Goal: Information Seeking & Learning: Learn about a topic

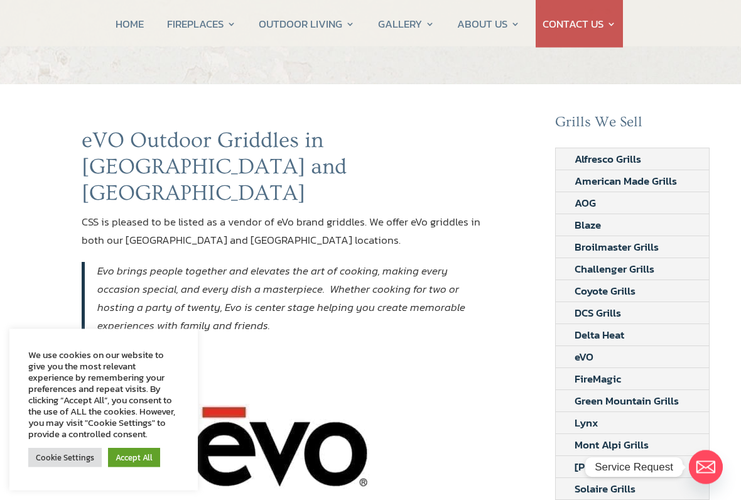
scroll to position [39, 0]
click at [646, 355] on li "eVO" at bounding box center [632, 357] width 153 height 22
click at [649, 354] on li "eVO" at bounding box center [632, 357] width 153 height 22
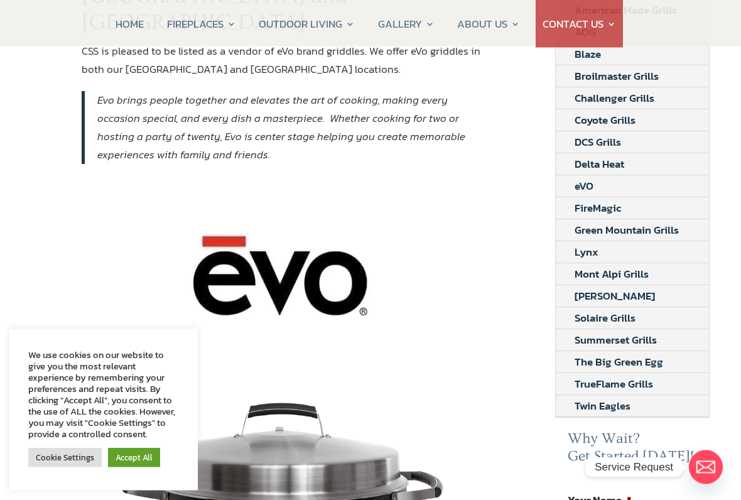
click at [133, 413] on link "Accept All" at bounding box center [134, 457] width 52 height 19
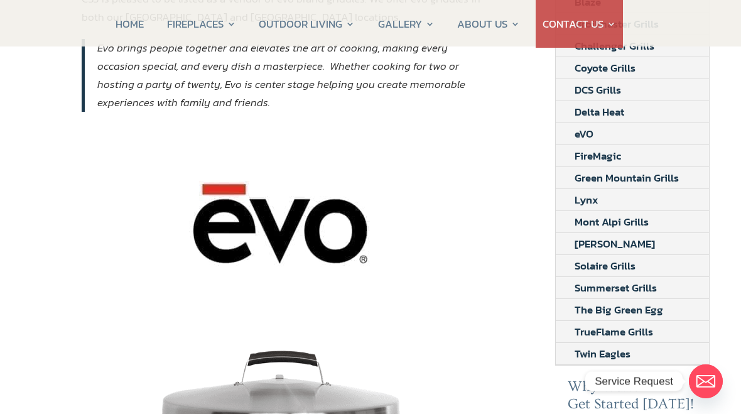
scroll to position [261, 0]
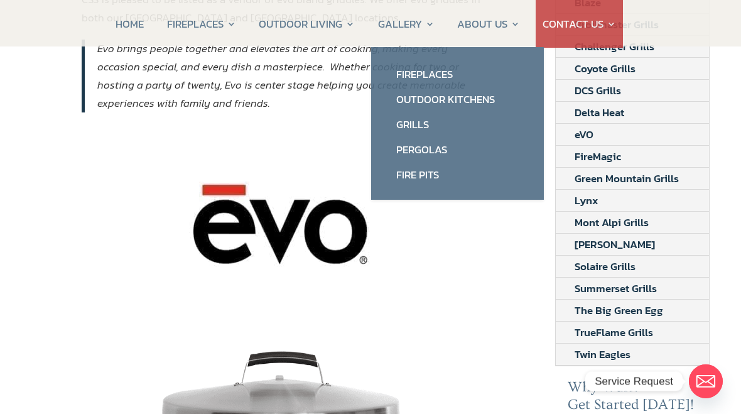
click at [434, 126] on link "Grills" at bounding box center [458, 124] width 148 height 25
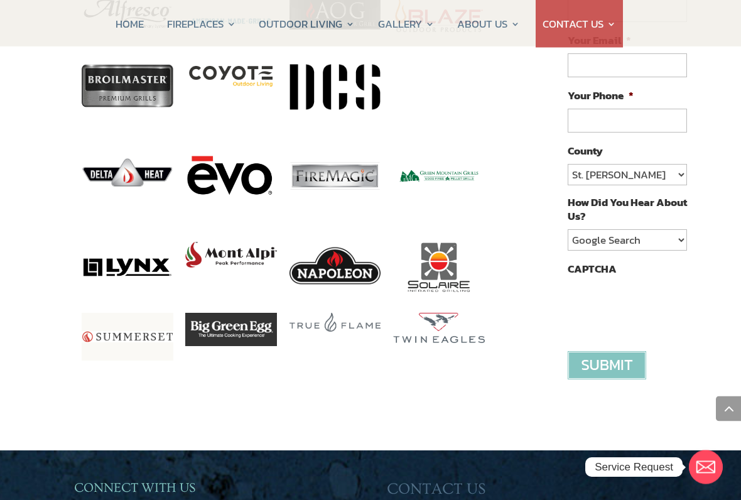
scroll to position [725, 0]
click at [245, 154] on img at bounding box center [231, 176] width 92 height 92
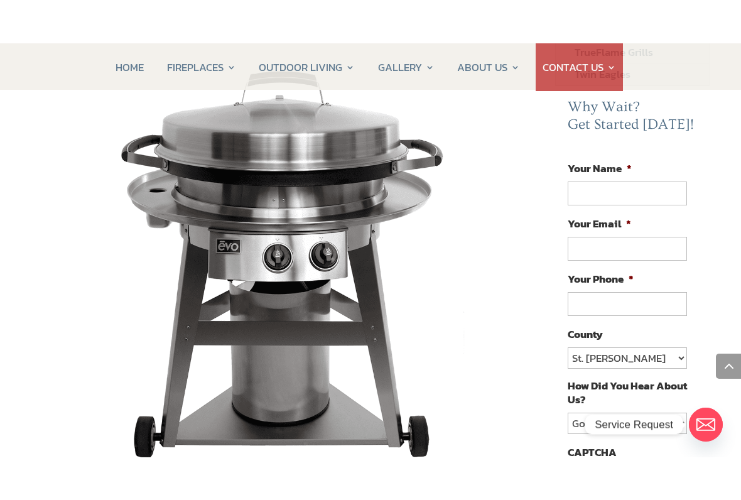
scroll to position [607, 0]
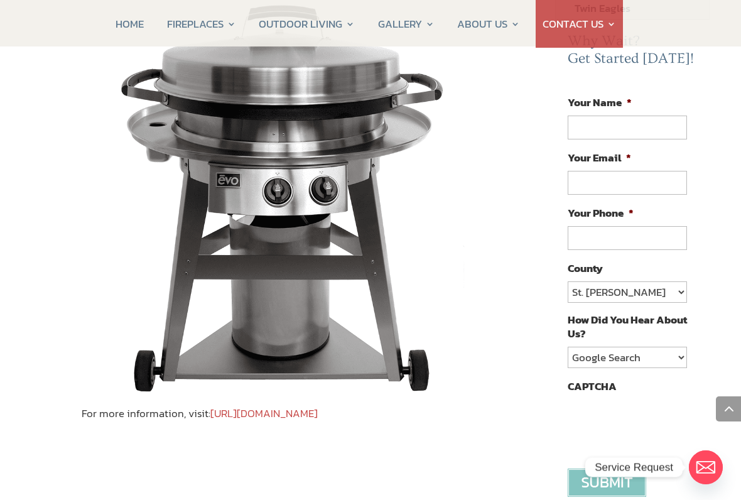
click at [318, 405] on link "[URL][DOMAIN_NAME]" at bounding box center [263, 413] width 107 height 16
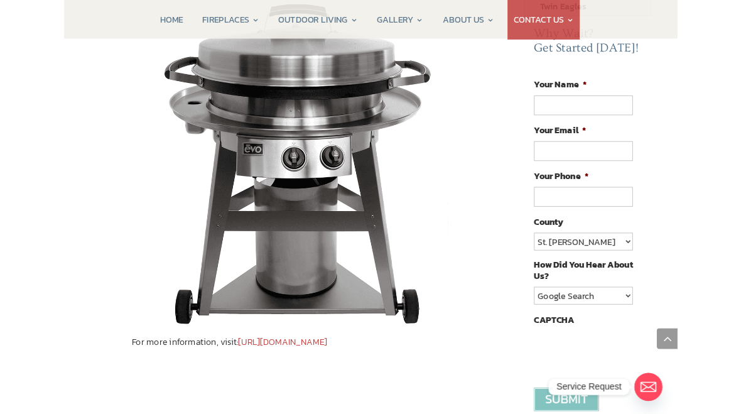
scroll to position [643, 0]
